Goal: Task Accomplishment & Management: Manage account settings

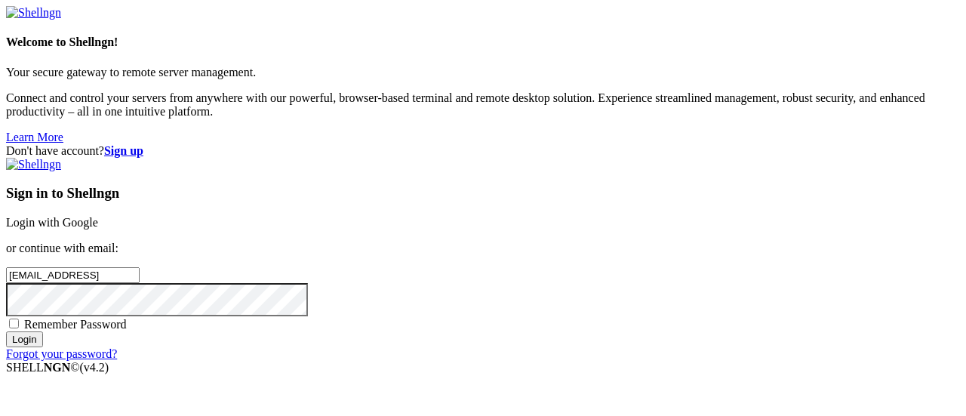
click at [6, 331] on input "Login" at bounding box center [24, 339] width 37 height 16
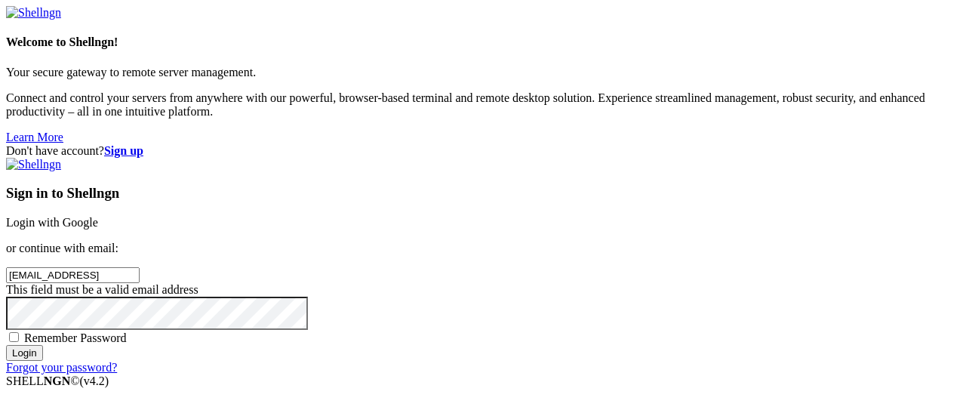
click at [140, 267] on input "[EMAIL_ADDRESS]" at bounding box center [73, 275] width 134 height 16
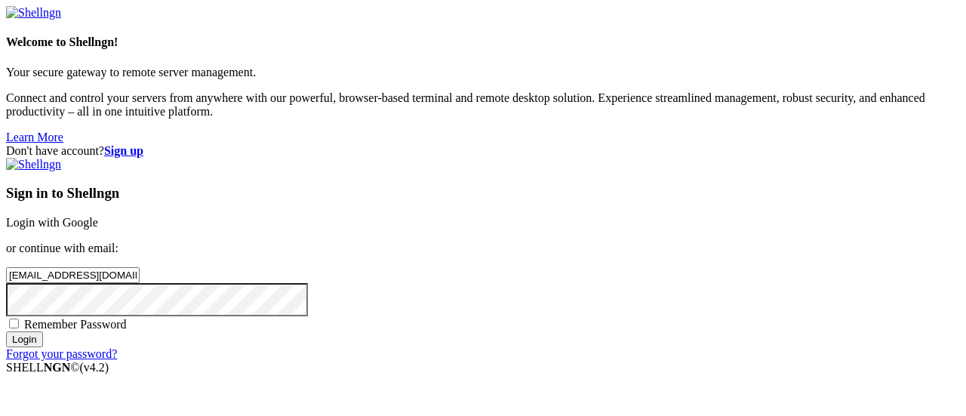
type input "[EMAIL_ADDRESS][DOMAIN_NAME]"
click at [6, 331] on input "Login" at bounding box center [24, 339] width 37 height 16
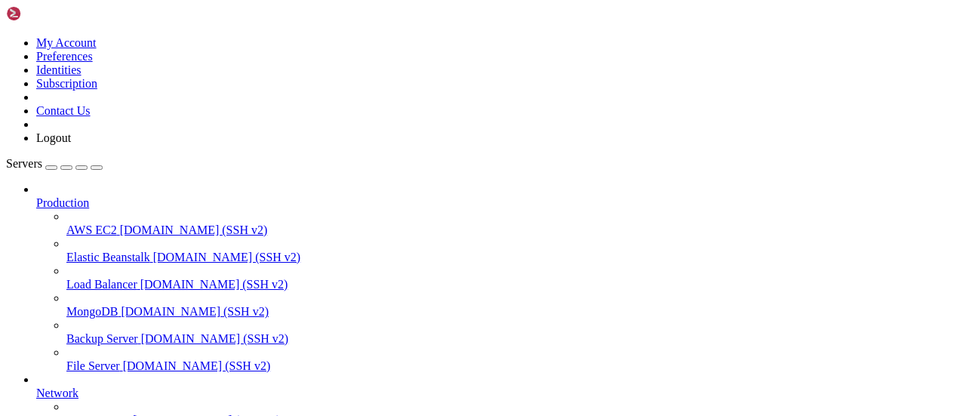
click at [6, 36] on link at bounding box center [6, 36] width 0 height 0
click at [97, 90] on link "Subscription" at bounding box center [66, 83] width 61 height 13
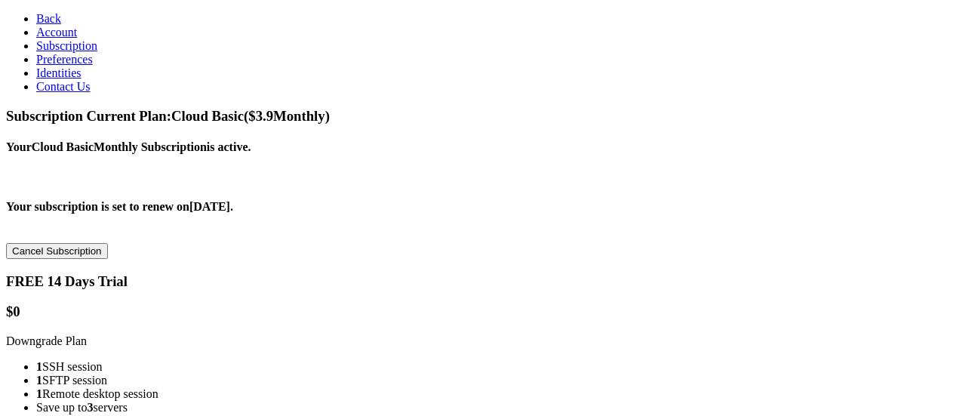
click at [108, 243] on button "Cancel Subscription" at bounding box center [57, 251] width 102 height 16
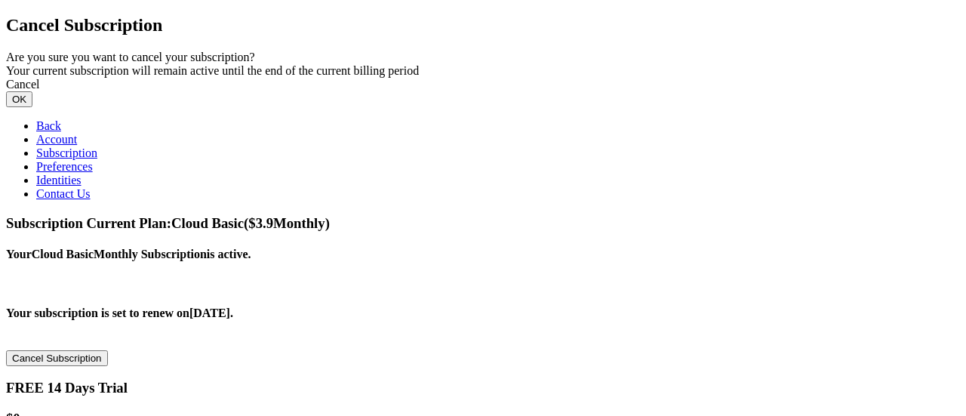
click at [32, 107] on button "OK" at bounding box center [19, 99] width 26 height 16
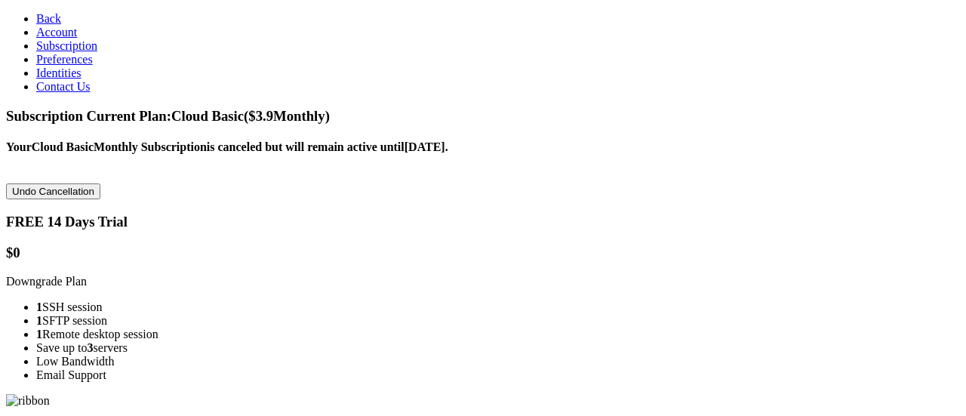
click at [36, 38] on link "Account" at bounding box center [56, 32] width 41 height 13
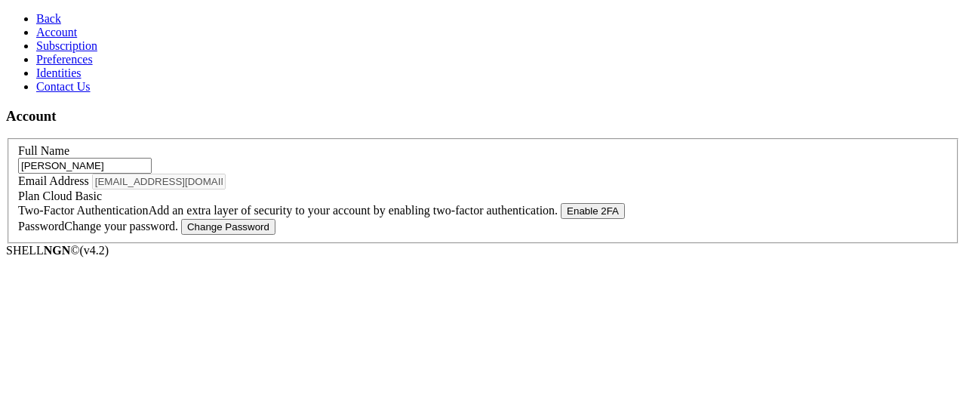
click at [36, 17] on span "Back" at bounding box center [48, 18] width 25 height 13
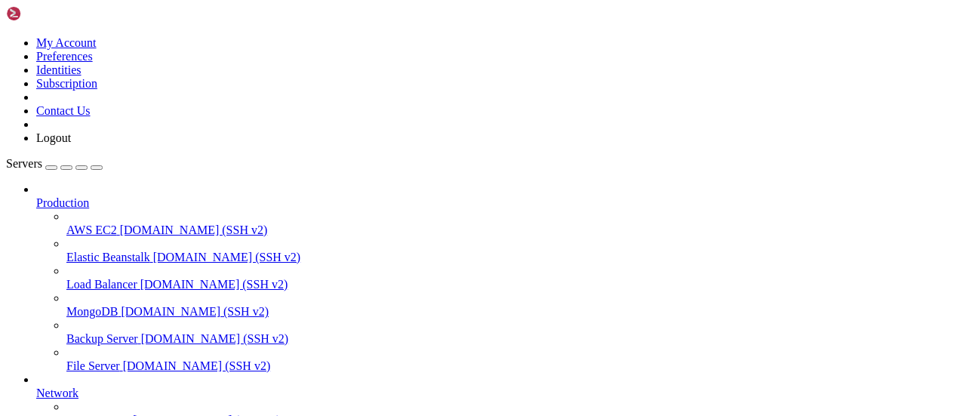
scroll to position [273, 0]
